Goal: Book appointment/travel/reservation

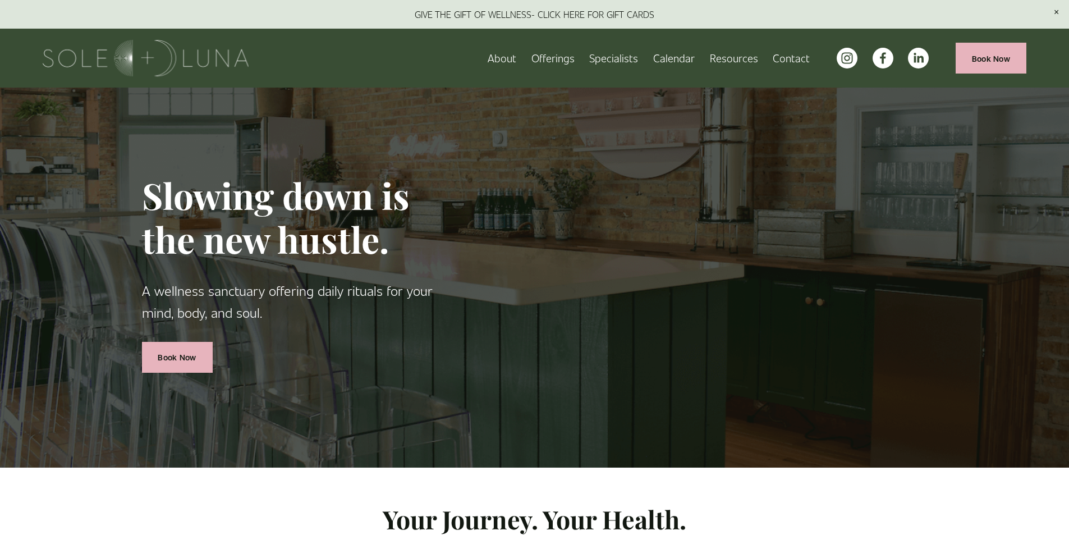
click at [0, 0] on span "Rituals" at bounding box center [0, 0] width 0 height 0
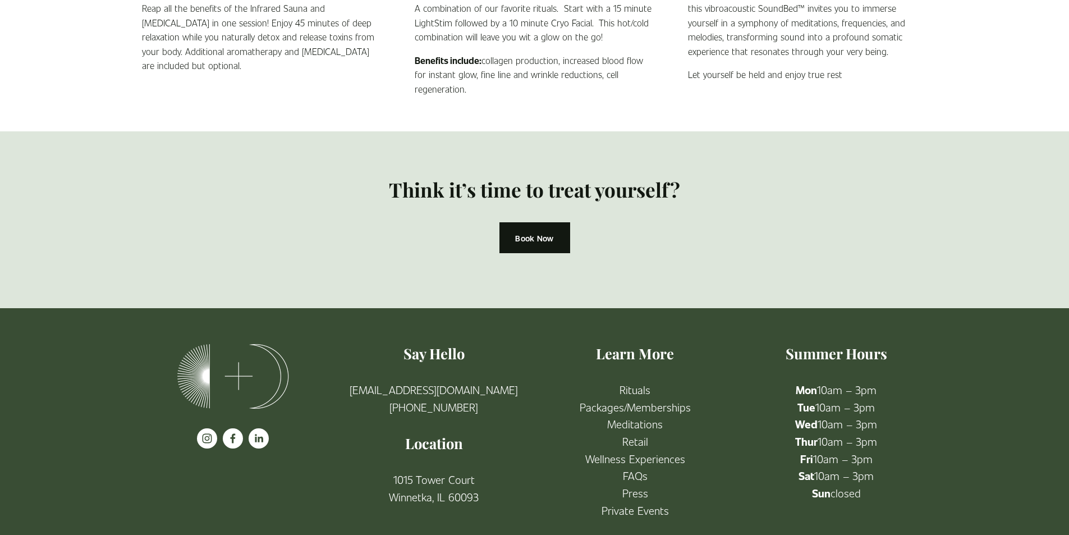
scroll to position [299, 0]
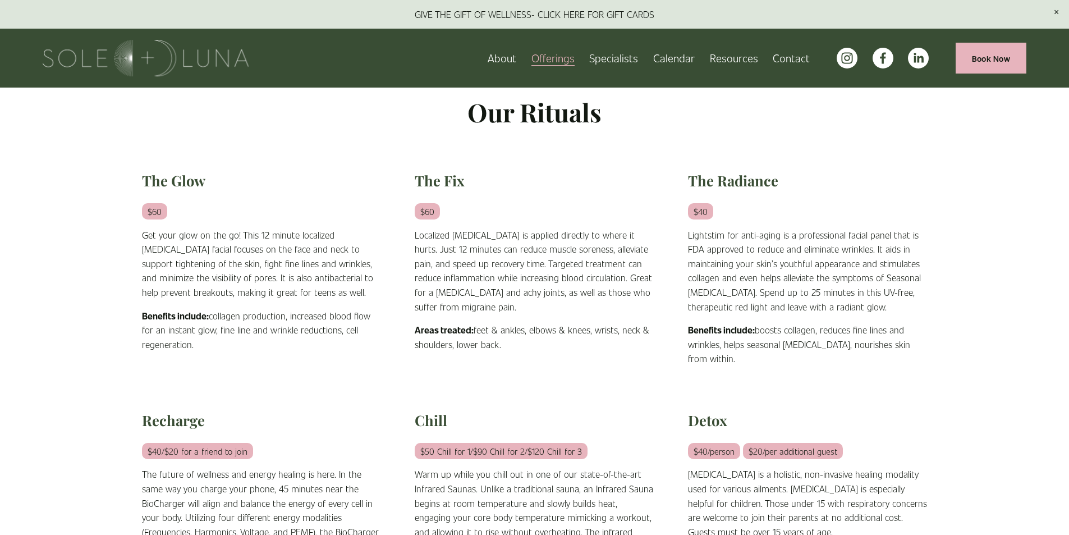
click at [0, 0] on span "Meditations" at bounding box center [0, 0] width 0 height 0
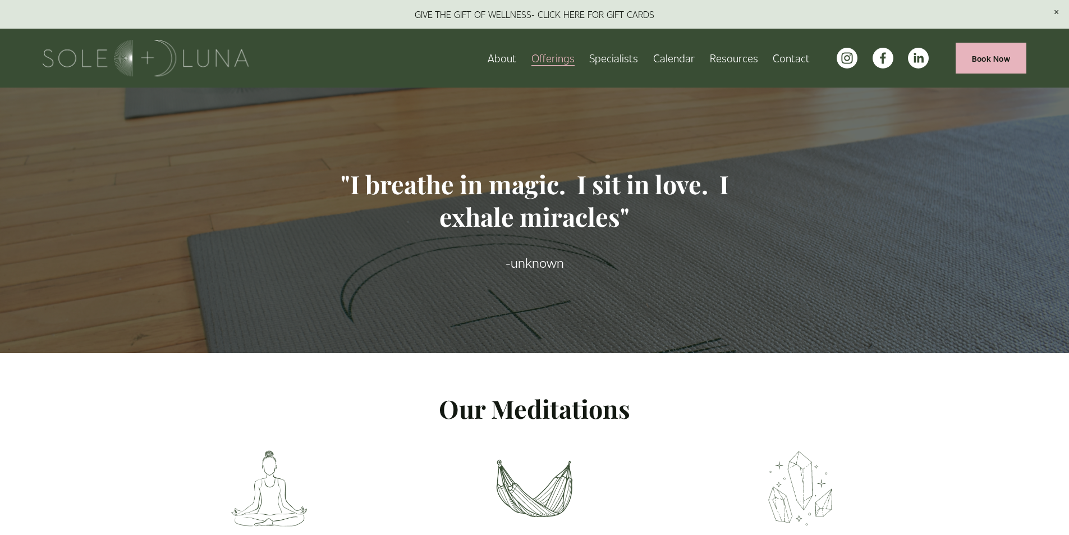
click at [0, 0] on link "Wellness Experiences" at bounding box center [0, 0] width 0 height 0
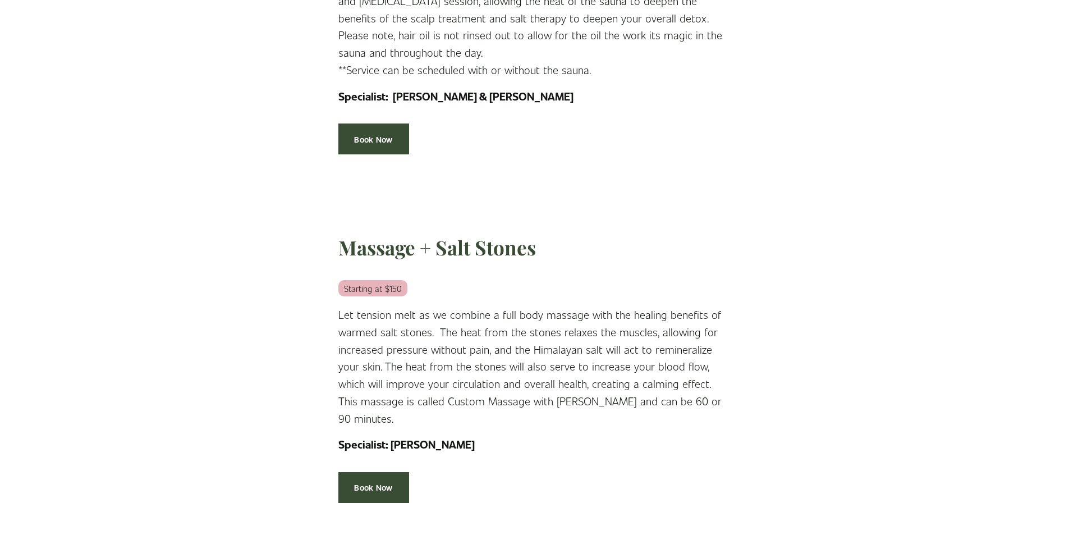
scroll to position [4191, 0]
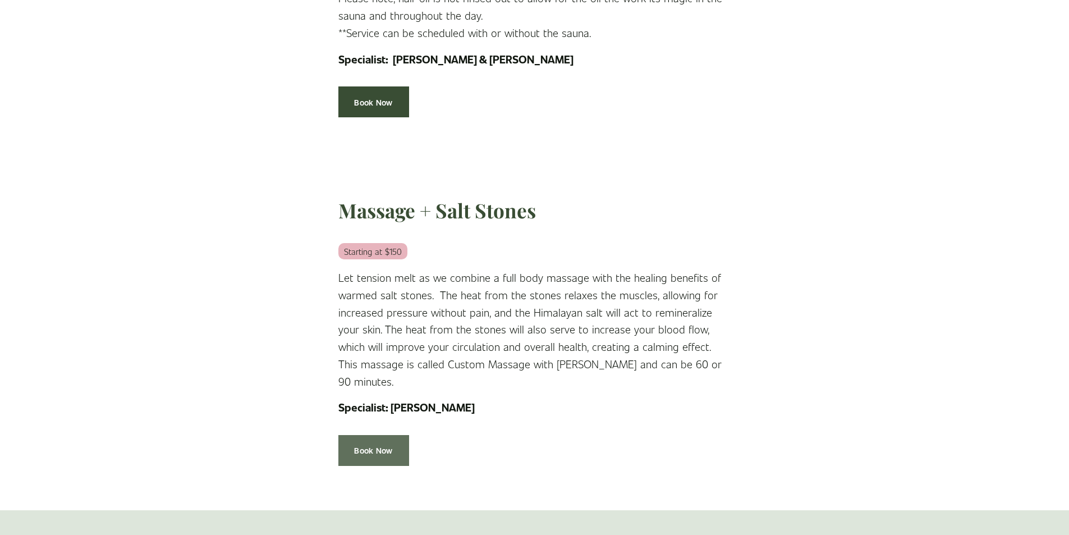
click at [364, 435] on link "Book Now" at bounding box center [373, 450] width 71 height 31
